Goal: Communication & Community: Share content

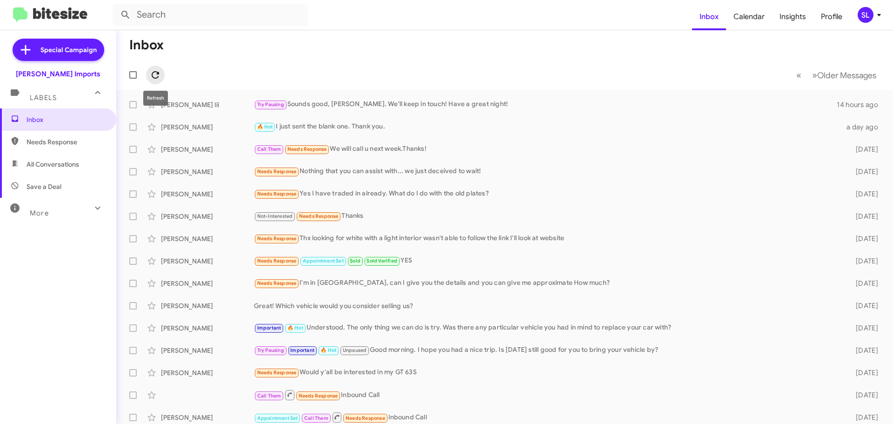
click at [159, 83] on button at bounding box center [155, 75] width 19 height 19
click at [67, 47] on span "Special Campaign" at bounding box center [68, 49] width 56 height 9
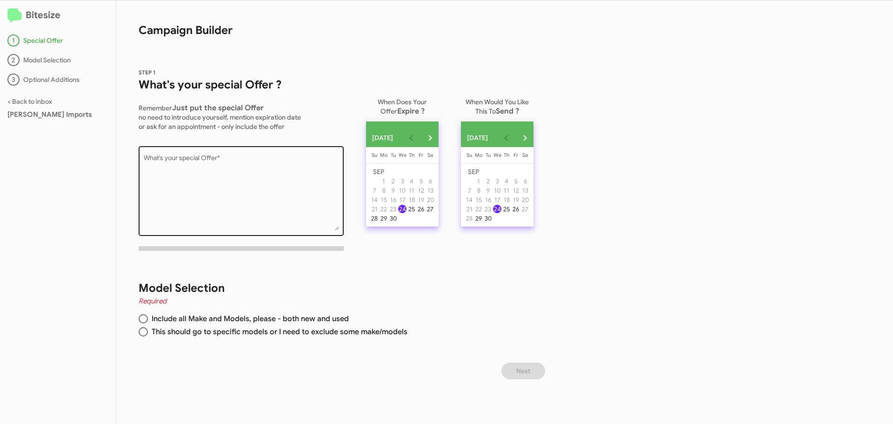
click at [252, 162] on textarea "What's your special Offer *" at bounding box center [241, 192] width 195 height 75
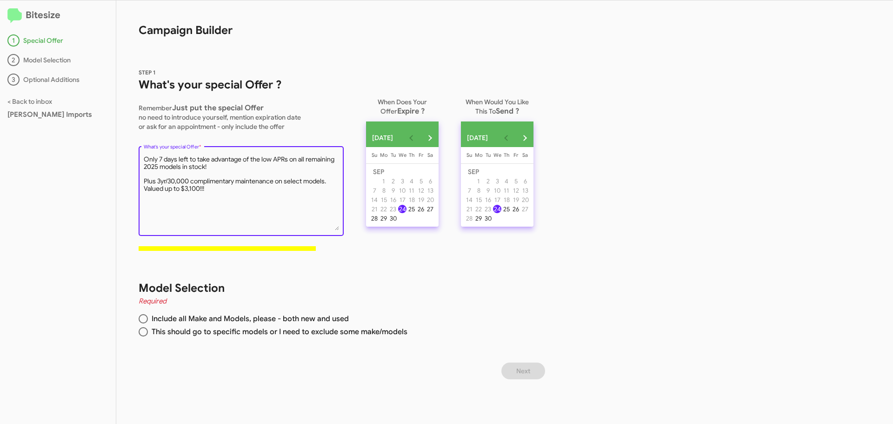
type textarea "Only 7 days left to take advantage of the low APRs on all remaining 2025 models…"
click at [142, 334] on span at bounding box center [143, 331] width 9 height 9
click at [142, 334] on input "This should go to specific models or I need to exclude some make/models" at bounding box center [143, 331] width 9 height 9
radio input "true"
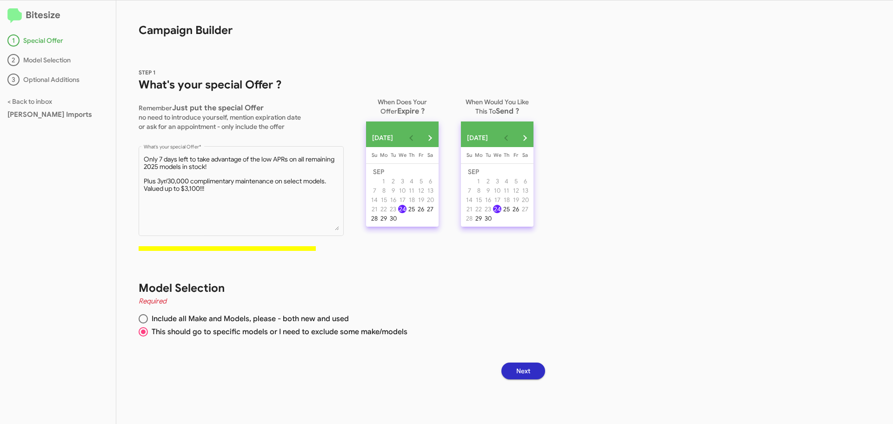
click at [530, 369] on span "Next" at bounding box center [523, 370] width 14 height 17
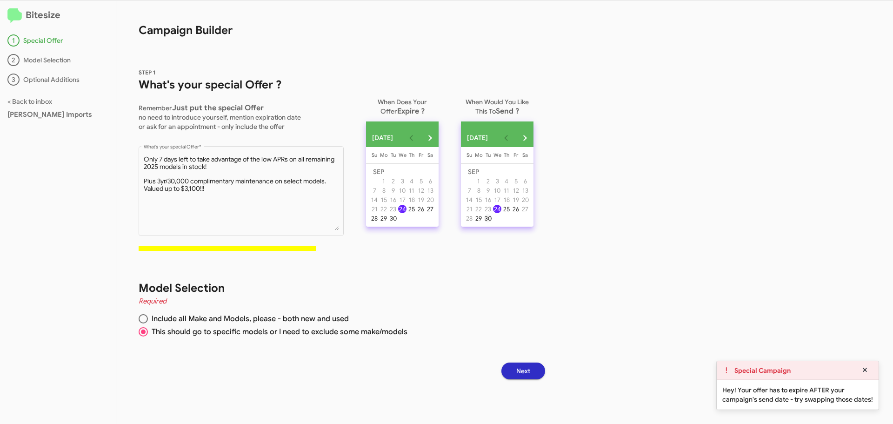
click at [492, 222] on div "30" at bounding box center [488, 218] width 8 height 8
click at [545, 371] on button "Next" at bounding box center [524, 370] width 44 height 17
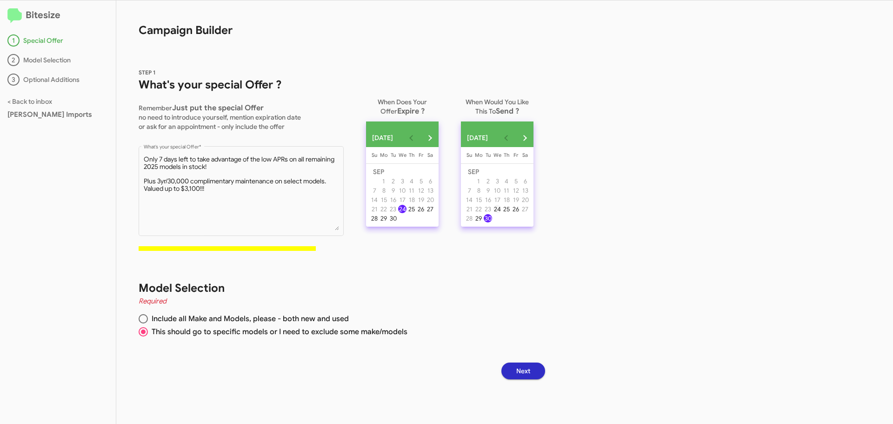
click at [502, 213] on div "24" at bounding box center [497, 209] width 8 height 8
click at [397, 221] on div "30" at bounding box center [393, 218] width 8 height 8
click at [530, 364] on span "Next" at bounding box center [523, 370] width 14 height 17
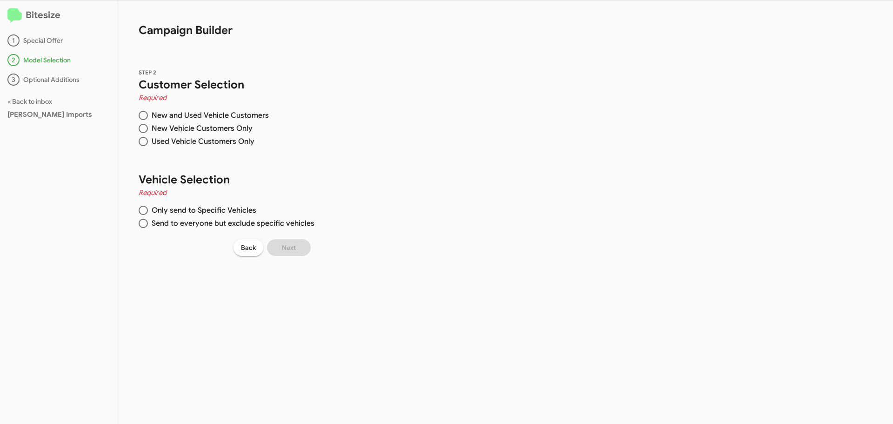
click at [144, 115] on span at bounding box center [143, 115] width 9 height 9
click at [144, 115] on input "New and Used Vehicle Customers" at bounding box center [143, 115] width 9 height 9
radio input "true"
click at [146, 221] on span at bounding box center [143, 223] width 9 height 9
click at [146, 221] on input "Send to everyone but exclude specific vehicles" at bounding box center [143, 223] width 9 height 9
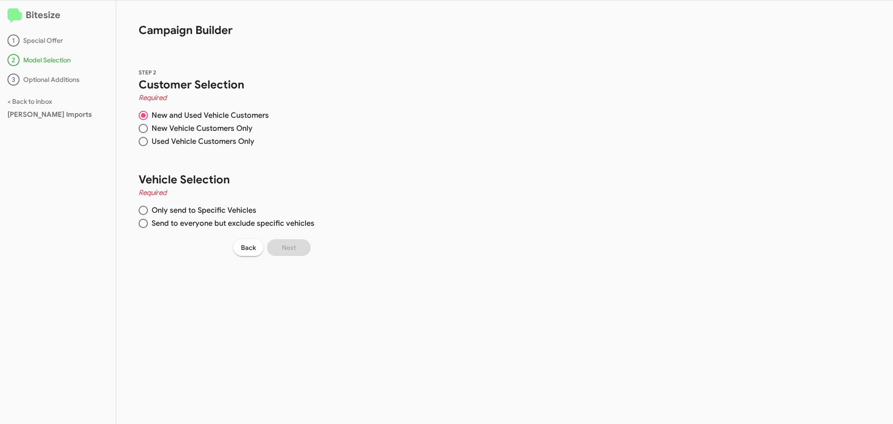
radio input "true"
click at [145, 225] on span at bounding box center [143, 223] width 5 height 5
click at [145, 225] on input "Send to everyone but exclude specific vehicles" at bounding box center [143, 223] width 9 height 9
click at [143, 116] on span at bounding box center [143, 115] width 5 height 5
click at [143, 116] on input "New and Used Vehicle Customers" at bounding box center [143, 115] width 9 height 9
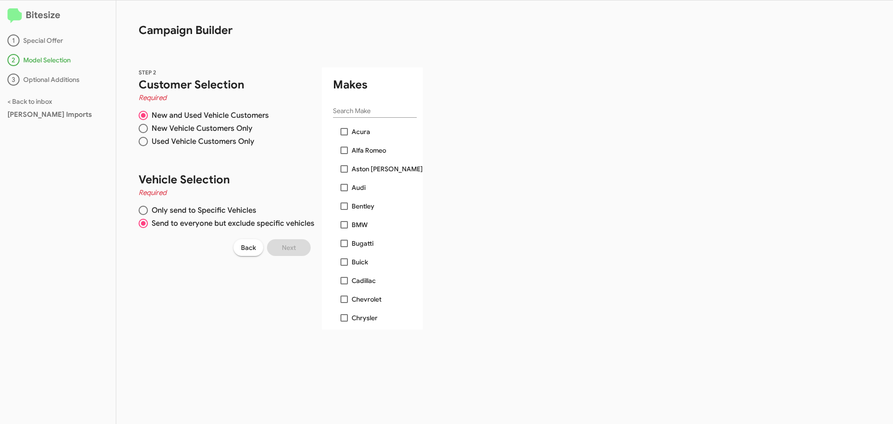
click at [140, 209] on span at bounding box center [143, 210] width 9 height 9
click at [140, 209] on input "Only send to Specific Vehicles" at bounding box center [143, 210] width 9 height 9
radio input "true"
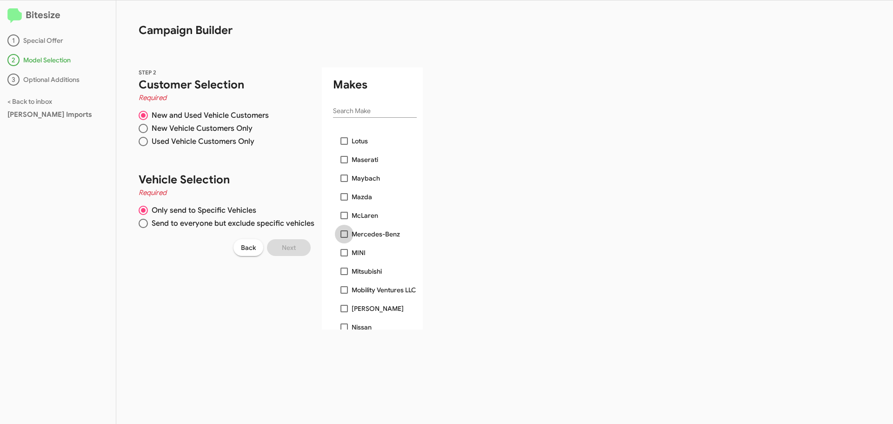
click at [368, 235] on span "Mercedes-Benz" at bounding box center [376, 233] width 48 height 11
click at [344, 238] on input "Mercedes-Benz" at bounding box center [344, 238] width 0 height 0
checkbox input "true"
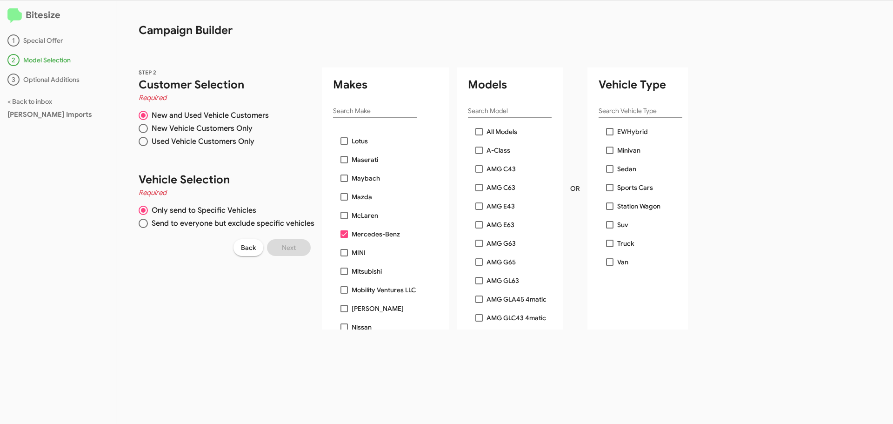
click at [479, 130] on span at bounding box center [479, 131] width 7 height 7
click at [479, 135] on input "All Models" at bounding box center [479, 135] width 0 height 0
checkbox input "true"
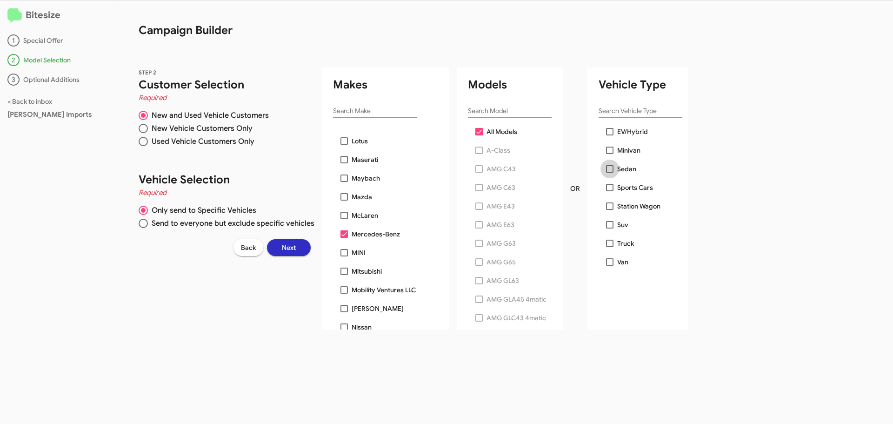
click at [614, 168] on span at bounding box center [609, 168] width 7 height 7
click at [610, 173] on input "Sedan" at bounding box center [610, 173] width 0 height 0
checkbox input "true"
checkbox input "false"
click at [613, 186] on span at bounding box center [609, 187] width 7 height 7
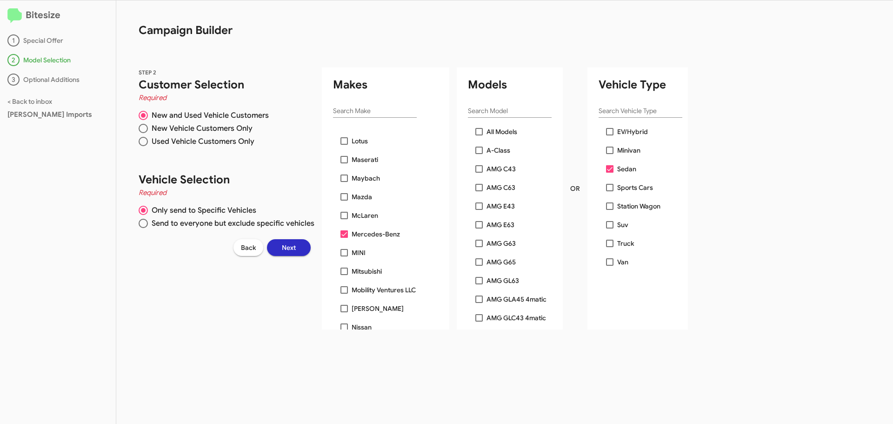
click at [610, 191] on input "Sports Cars" at bounding box center [610, 191] width 0 height 0
checkbox input "true"
checkbox input "false"
click at [493, 134] on span "All Models" at bounding box center [502, 131] width 31 height 11
click at [479, 135] on input "All Models" at bounding box center [479, 135] width 0 height 0
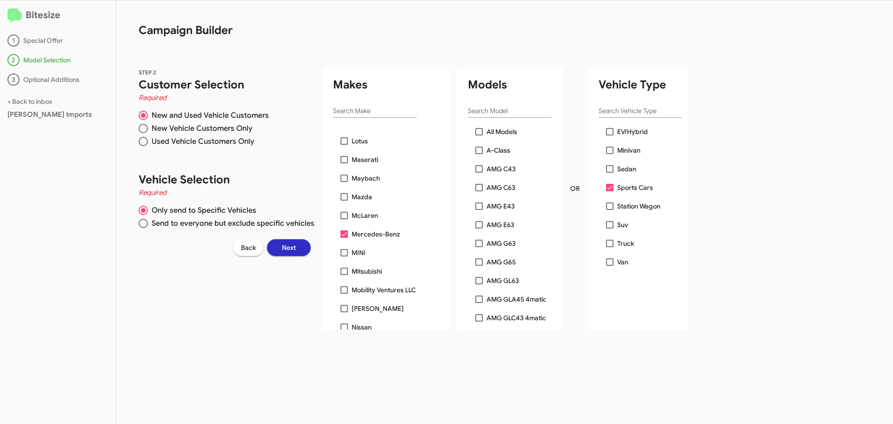
checkbox input "true"
checkbox input "false"
click at [289, 245] on span "Next" at bounding box center [289, 247] width 14 height 17
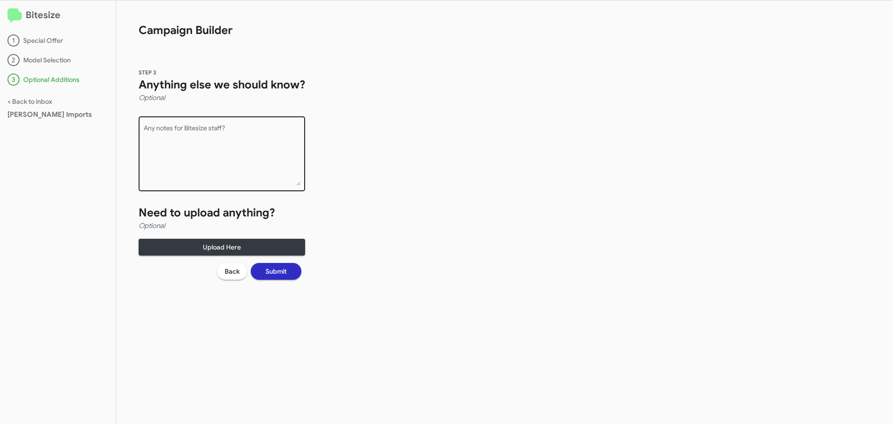
click at [239, 130] on textarea "Any notes for Bitesize staff?" at bounding box center [222, 155] width 157 height 60
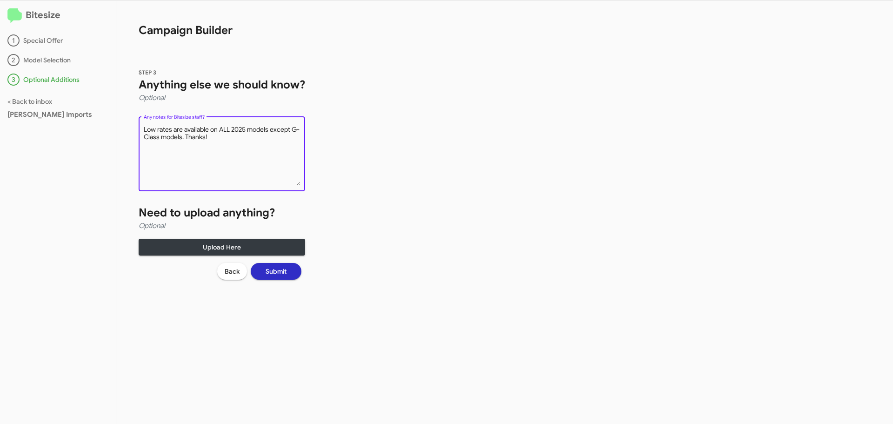
type textarea "Low rates are available on ALL 2025 models except G-Class models. Thanks!"
click at [268, 269] on span "Submit" at bounding box center [276, 271] width 21 height 17
